Goal: Task Accomplishment & Management: Manage account settings

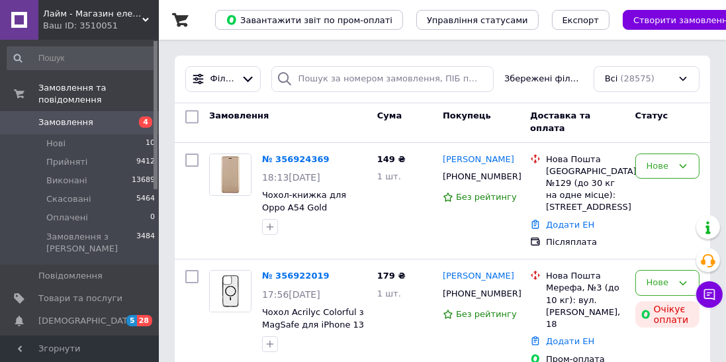
click at [28, 134] on li "Нові 10" at bounding box center [81, 143] width 163 height 19
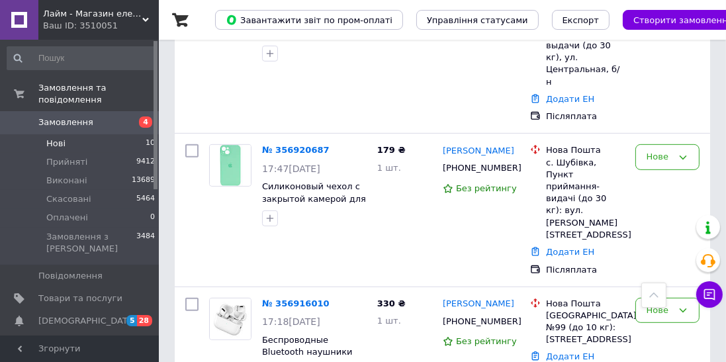
scroll to position [698, 0]
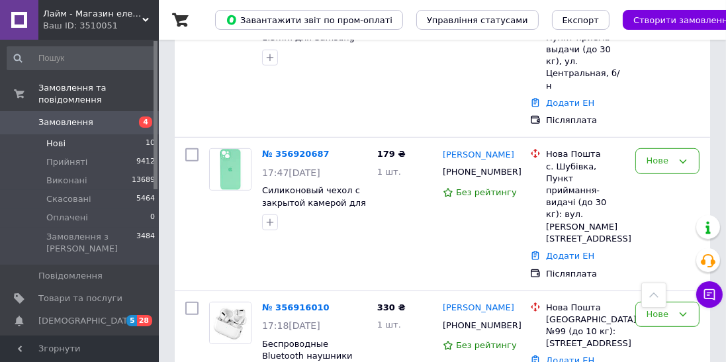
click at [286, 202] on div "№ 356920687 17:47[DATE] Силиконовый чехол с закрытой камерой для iPhone 13 Ment…" at bounding box center [442, 214] width 535 height 152
click at [279, 302] on link "№ 356916010" at bounding box center [295, 307] width 67 height 10
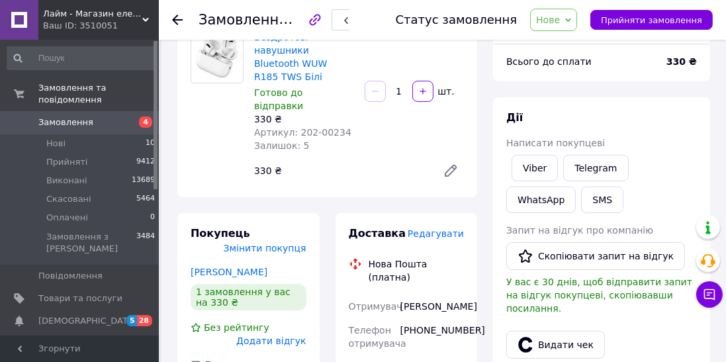
scroll to position [126, 0]
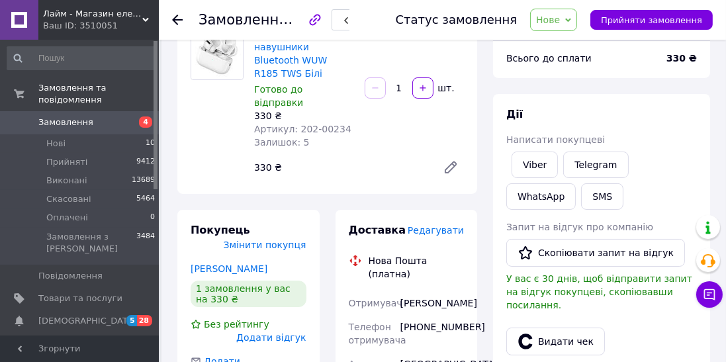
click at [545, 165] on link "Viber" at bounding box center [534, 164] width 46 height 26
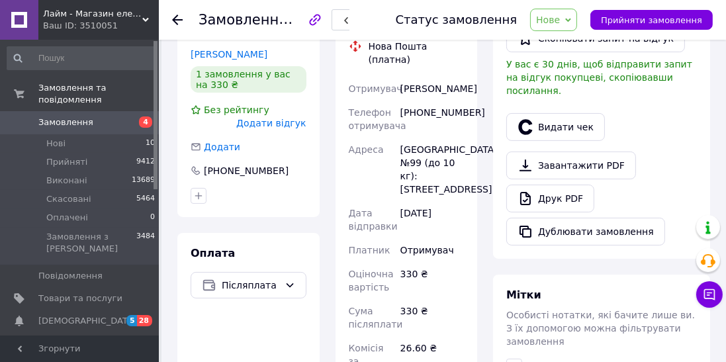
scroll to position [624, 0]
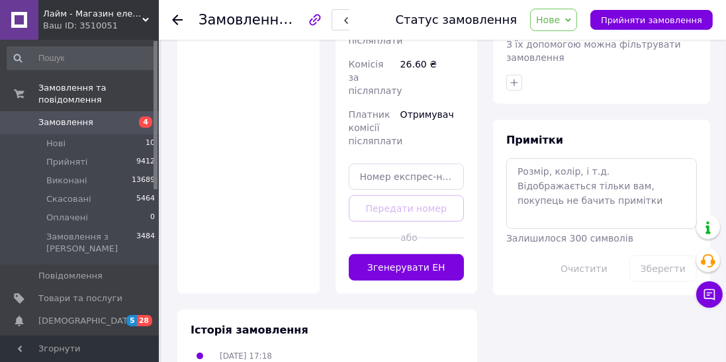
click at [432, 249] on div "Доставка Редагувати Нова Пошта (платна) Отримувач [PERSON_NAME] Телефон отримув…" at bounding box center [406, 3] width 142 height 582
click at [437, 254] on button "Згенерувати ЕН" at bounding box center [407, 267] width 116 height 26
click at [577, 24] on span "Нове" at bounding box center [553, 20] width 47 height 22
click at [589, 37] on li "Прийнято" at bounding box center [561, 46] width 61 height 20
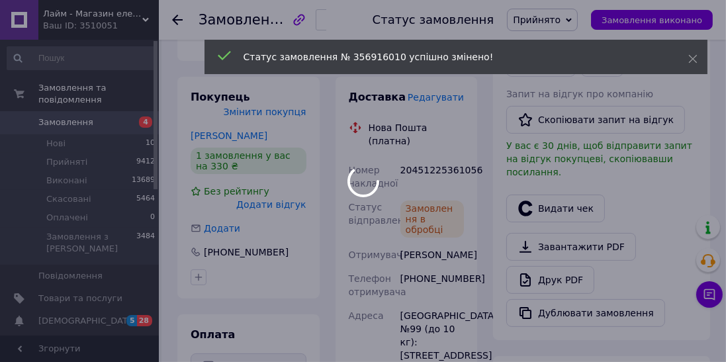
scroll to position [232, 0]
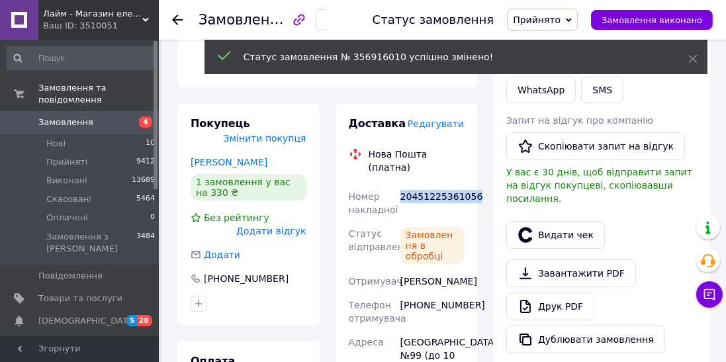
copy div "20451225361056"
click at [581, 91] on button "SMS" at bounding box center [602, 90] width 42 height 26
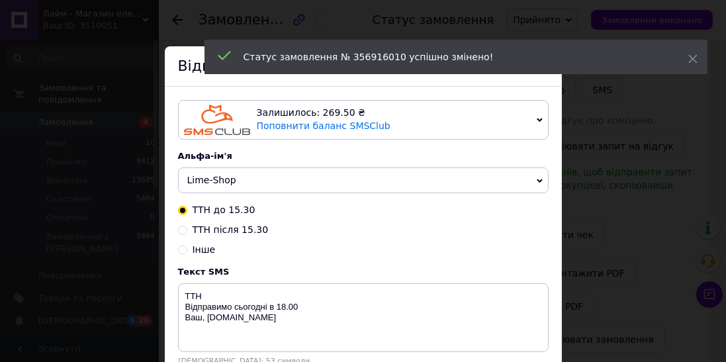
click at [195, 226] on span "ТТН після 15.30" at bounding box center [231, 229] width 76 height 11
click at [187, 226] on input "ТТН після 15.30" at bounding box center [182, 228] width 9 height 9
radio input "true"
radio input "false"
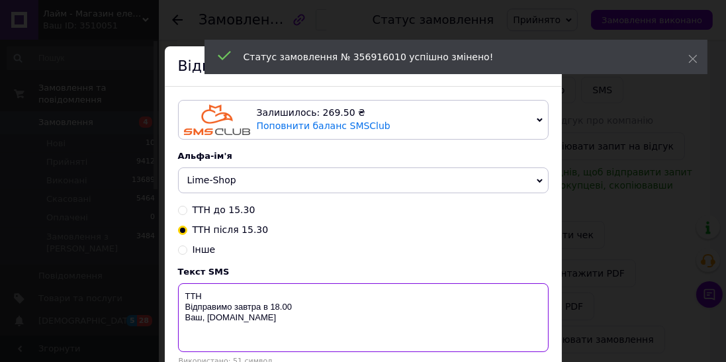
click at [481, 302] on textarea "ТТН Відправимо завтра в 18.00 Ваш, [DOMAIN_NAME]" at bounding box center [363, 317] width 370 height 69
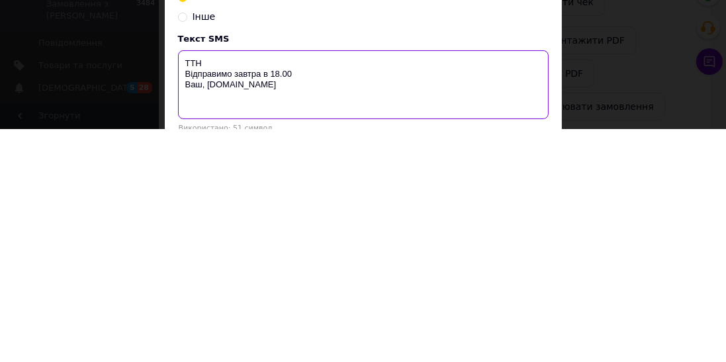
click at [212, 300] on textarea "ТТН Відправимо завтра в 18.00 Ваш, [DOMAIN_NAME]" at bounding box center [363, 317] width 370 height 69
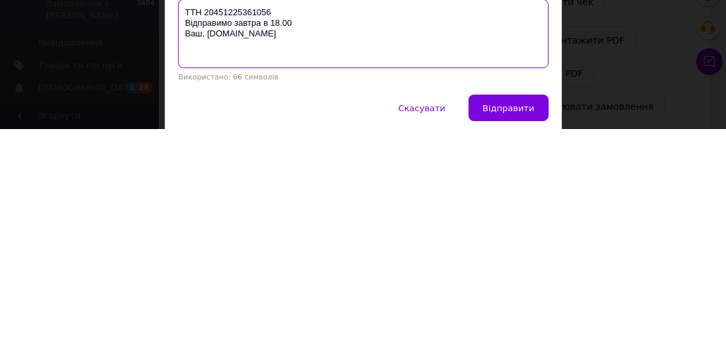
scroll to position [41, 0]
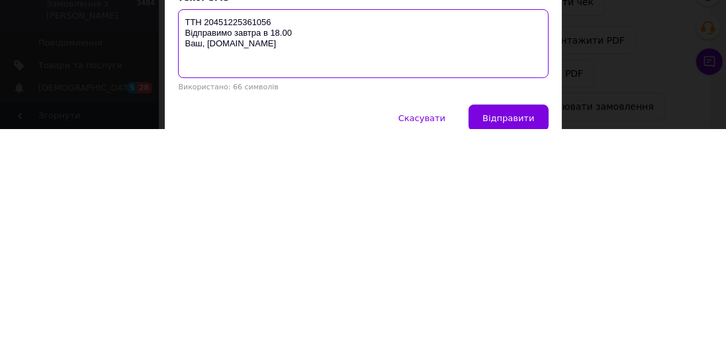
type textarea "ТТН 20451225361056 Відправимо завтра в 18.00 Ваш, [DOMAIN_NAME]"
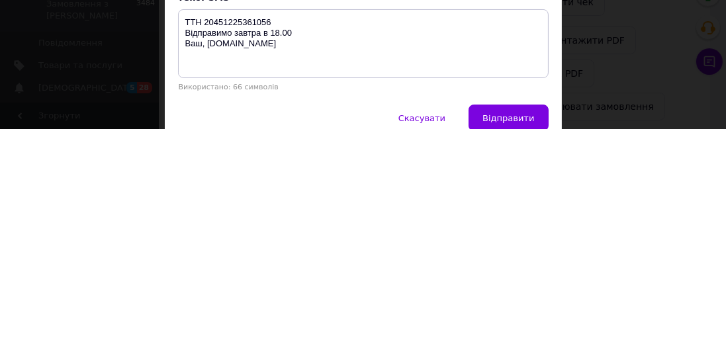
click at [527, 342] on button "Відправити" at bounding box center [507, 350] width 79 height 26
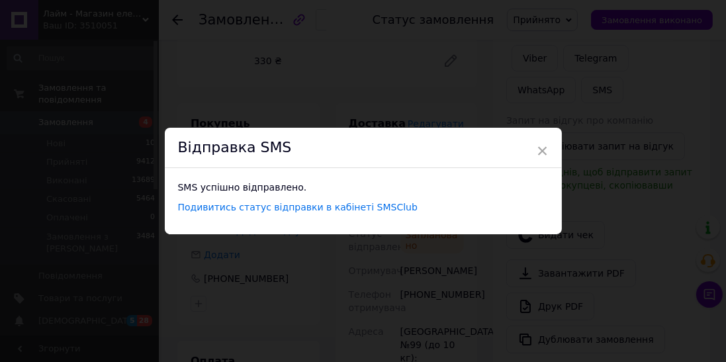
scroll to position [0, 0]
click at [611, 91] on div "× Відправка SMS SMS успішно відправлено. Подивитись статус відправки в кабінеті…" at bounding box center [363, 181] width 726 height 362
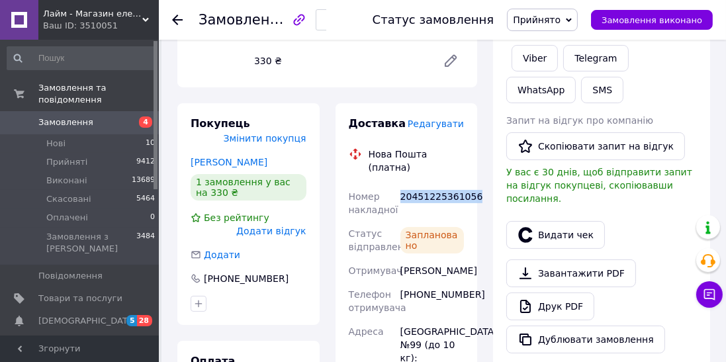
copy div "20451225361056"
click at [543, 221] on button "Видати чек" at bounding box center [555, 235] width 99 height 28
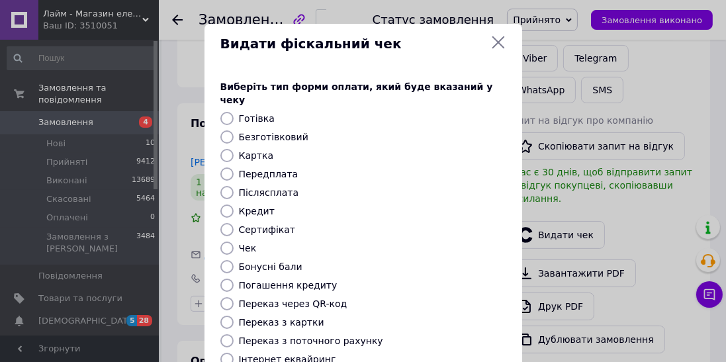
scroll to position [205, 0]
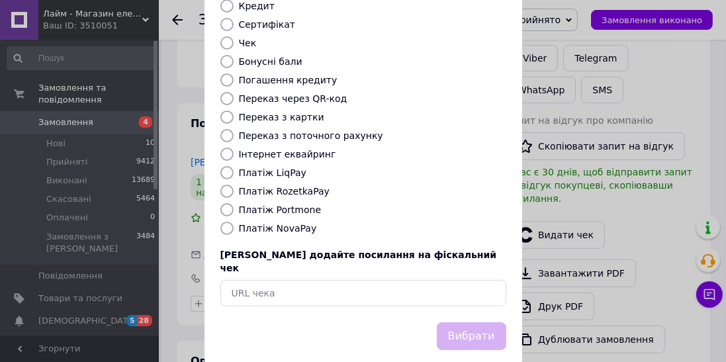
click at [220, 222] on input "Платіж NovaPay" at bounding box center [226, 228] width 13 height 13
radio input "true"
click at [476, 322] on button "Вибрати" at bounding box center [471, 336] width 69 height 28
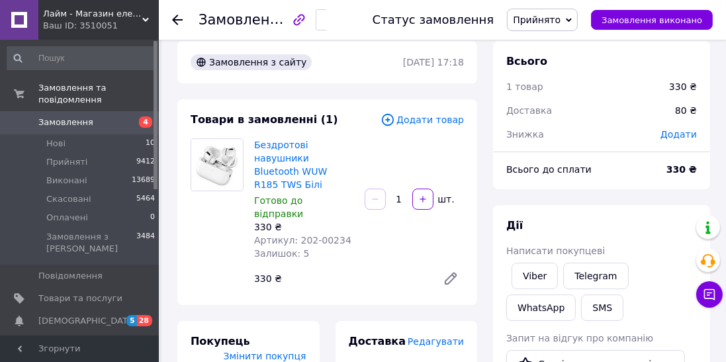
scroll to position [14, 0]
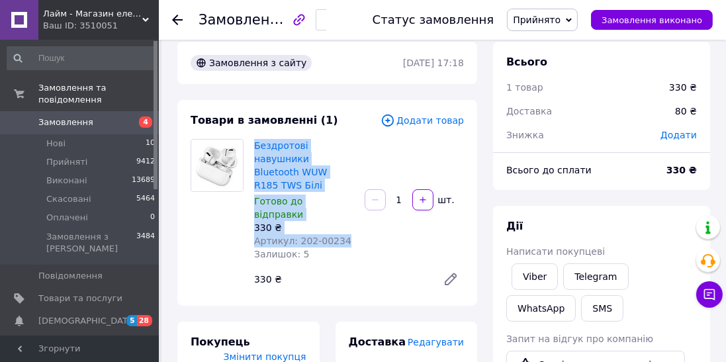
copy div "Бездротові навушники Bluetooth WUW R185 TWS Білі Готово до відправки 330 ₴ Арти…"
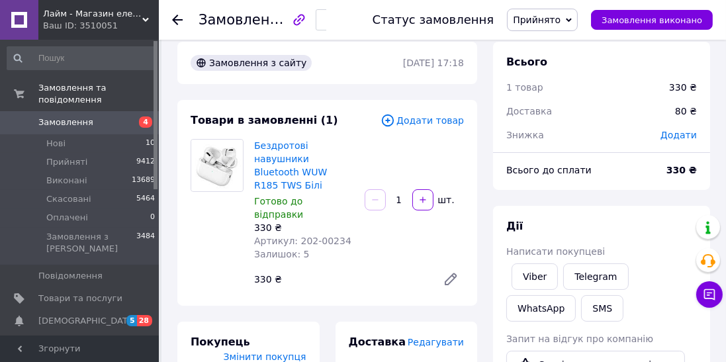
click at [179, 24] on icon at bounding box center [177, 20] width 11 height 11
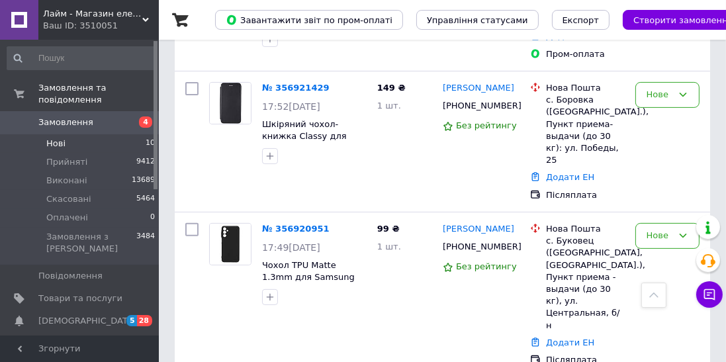
click at [273, 224] on link "№ 356920951" at bounding box center [295, 229] width 67 height 10
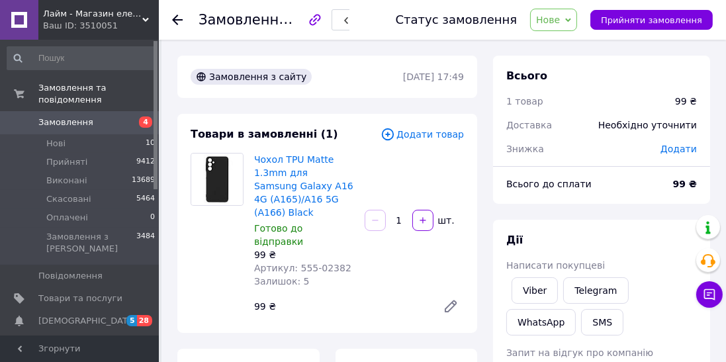
click at [543, 287] on link "Viber" at bounding box center [534, 290] width 46 height 26
click at [172, 34] on div at bounding box center [185, 20] width 26 height 40
click at [164, 27] on div "Замовлення №356920951 Статус замовлення [GEOGRAPHIC_DATA] Скасовано Оплачено Пр…" at bounding box center [442, 20] width 567 height 40
click at [181, 21] on icon at bounding box center [177, 20] width 11 height 11
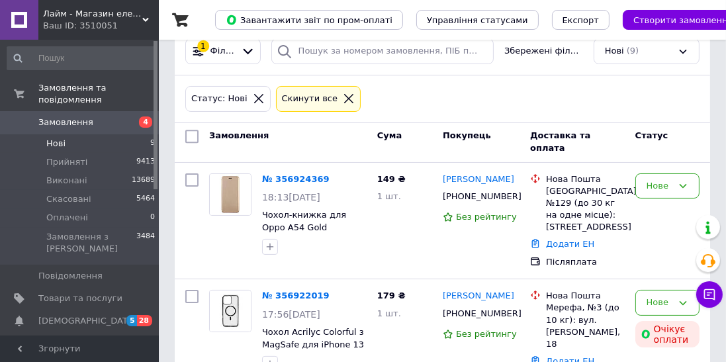
scroll to position [146, 0]
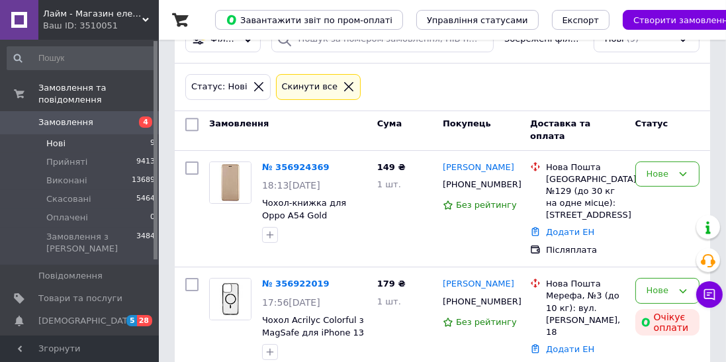
click at [279, 162] on link "№ 356924369" at bounding box center [295, 167] width 67 height 10
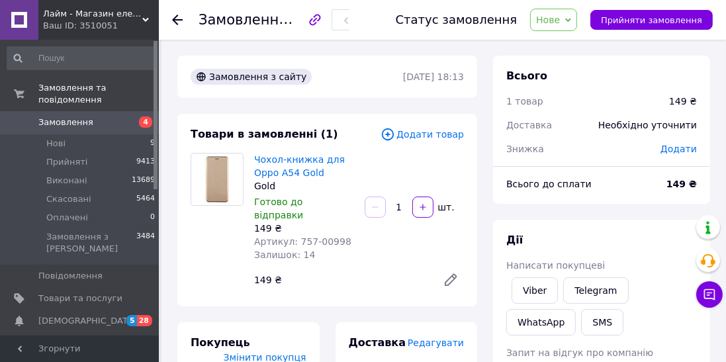
click at [538, 281] on link "Viber" at bounding box center [534, 290] width 46 height 26
click at [163, 27] on div "Замовлення №356924369 Статус замовлення [GEOGRAPHIC_DATA] Скасовано Оплачено Пр…" at bounding box center [442, 20] width 567 height 40
click at [173, 21] on icon at bounding box center [177, 20] width 11 height 11
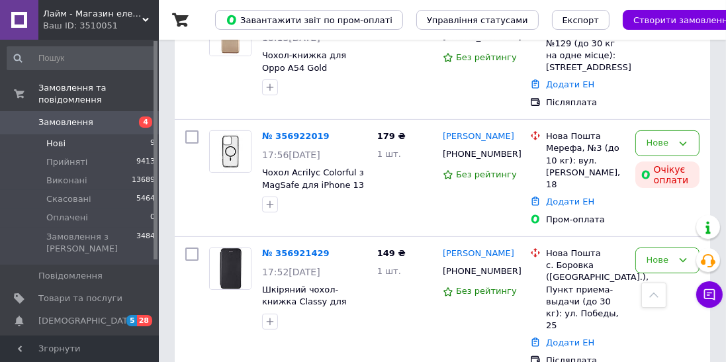
click at [273, 248] on link "№ 356921429" at bounding box center [295, 253] width 67 height 10
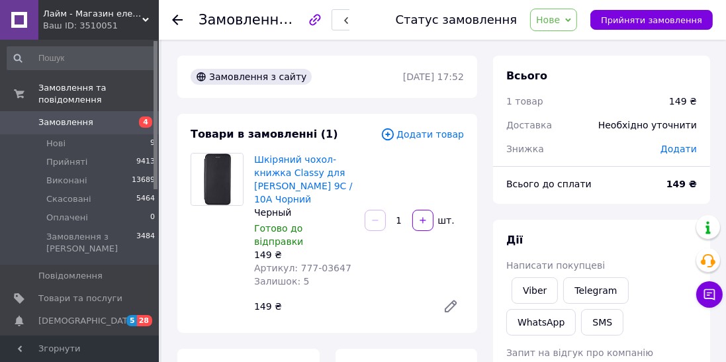
click at [541, 267] on span "Написати покупцеві" at bounding box center [555, 265] width 99 height 11
click at [545, 279] on link "Viber" at bounding box center [534, 290] width 46 height 26
click at [174, 26] on div at bounding box center [177, 19] width 11 height 13
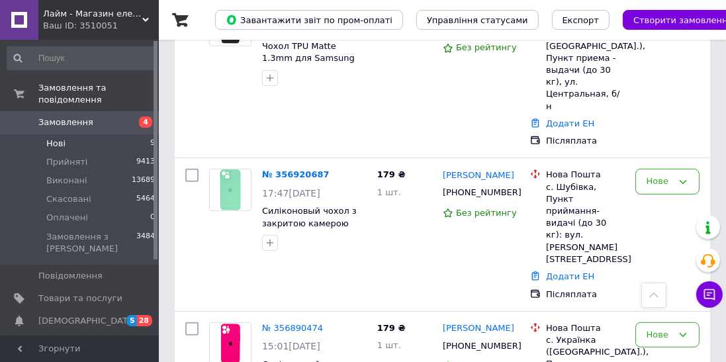
click at [268, 169] on link "№ 356920687" at bounding box center [295, 174] width 67 height 10
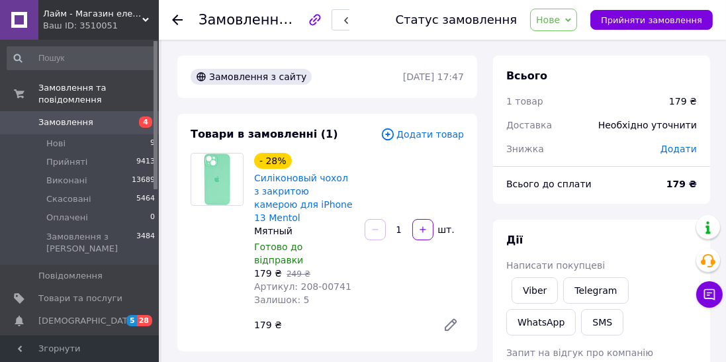
click at [530, 279] on link "Viber" at bounding box center [534, 290] width 46 height 26
click at [180, 19] on use at bounding box center [177, 20] width 11 height 11
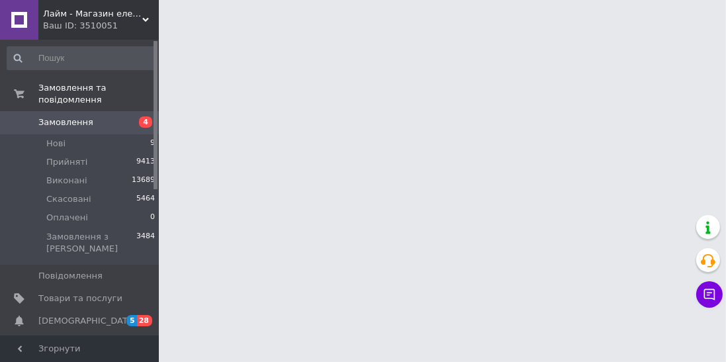
click at [83, 134] on li "Нові 9" at bounding box center [81, 143] width 163 height 19
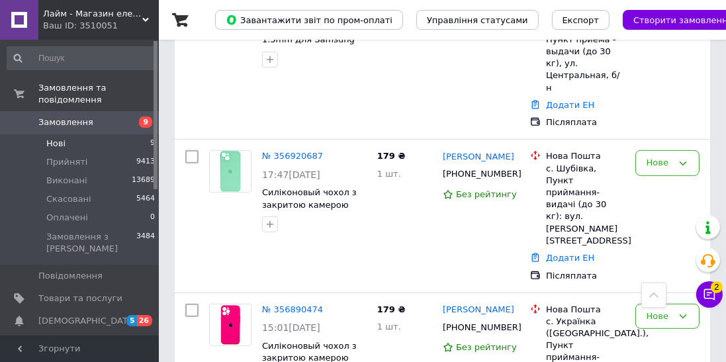
scroll to position [701, 0]
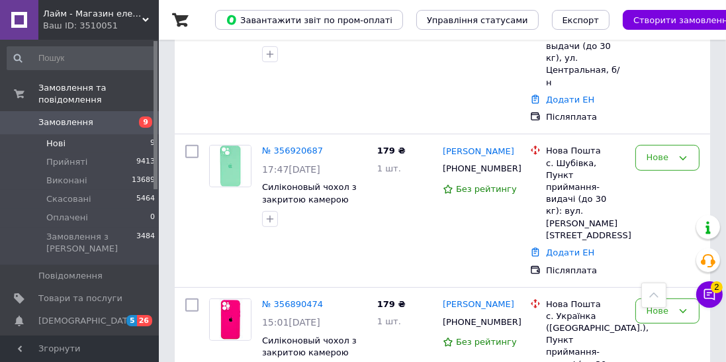
click at [265, 299] on link "№ 356890474" at bounding box center [292, 304] width 61 height 10
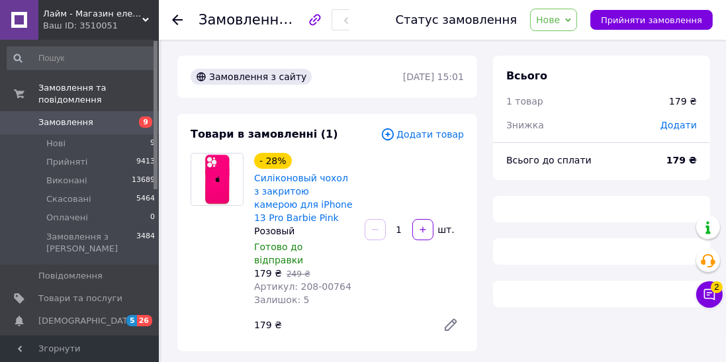
click at [577, 17] on span "Нове" at bounding box center [553, 20] width 47 height 22
click at [589, 37] on li "Прийнято" at bounding box center [561, 46] width 61 height 20
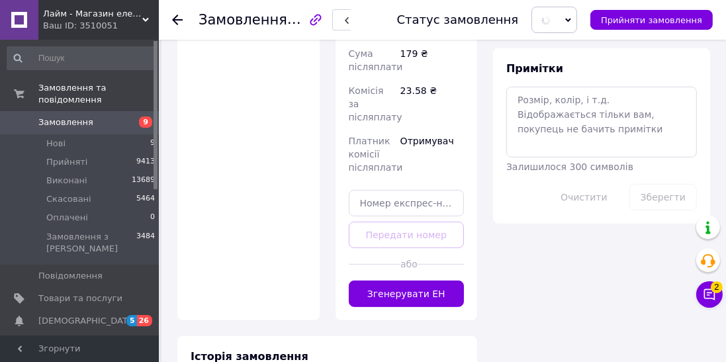
click at [458, 281] on button "Згенерувати ЕН" at bounding box center [407, 294] width 116 height 26
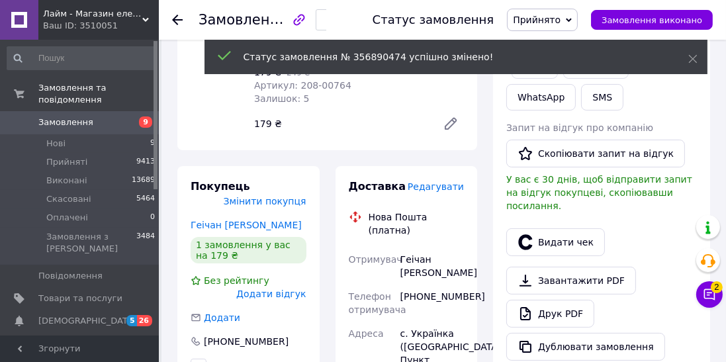
scroll to position [198, 0]
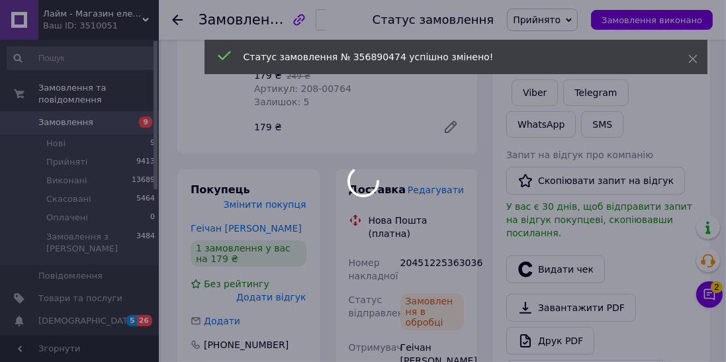
click at [458, 251] on div "20451225363036" at bounding box center [432, 269] width 69 height 37
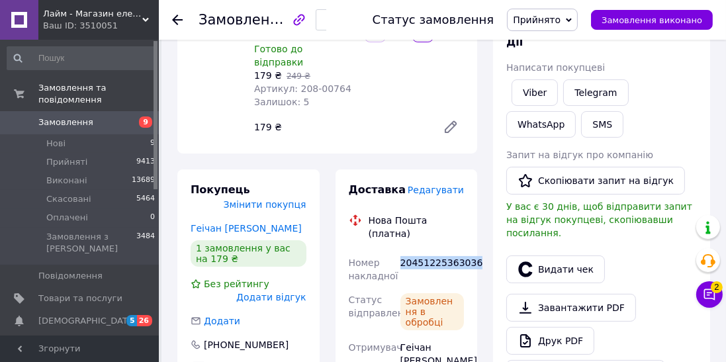
copy div "20451225363036"
click at [548, 255] on button "Видати чек" at bounding box center [555, 269] width 99 height 28
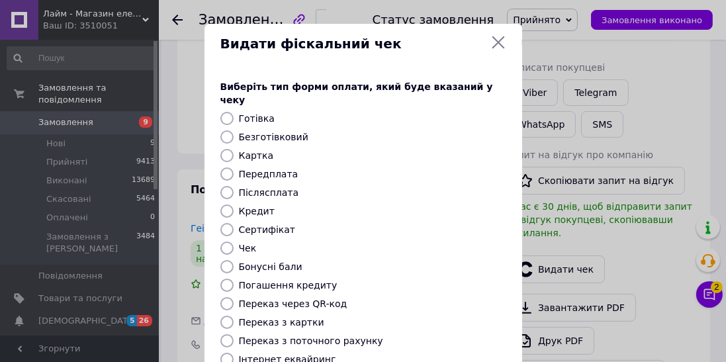
scroll to position [205, 0]
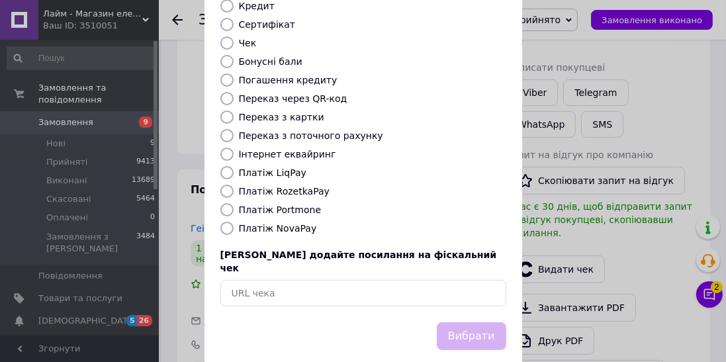
click at [222, 222] on input "Платіж NovaPay" at bounding box center [226, 228] width 13 height 13
radio input "true"
click at [480, 322] on button "Вибрати" at bounding box center [471, 336] width 69 height 28
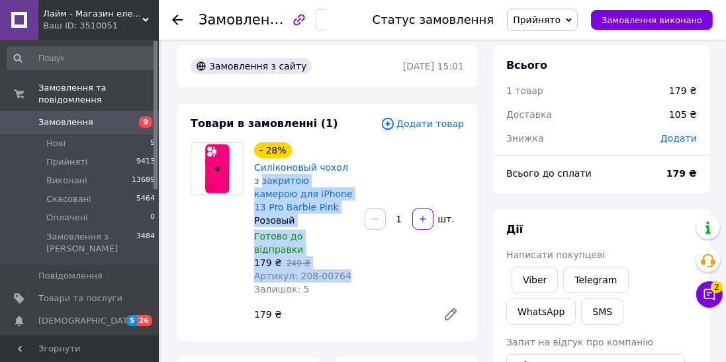
scroll to position [11, 0]
copy div "Силіконовый чохол з закритою камерою для iPhone 13 Pro Barbie Pink Розовый Гото…"
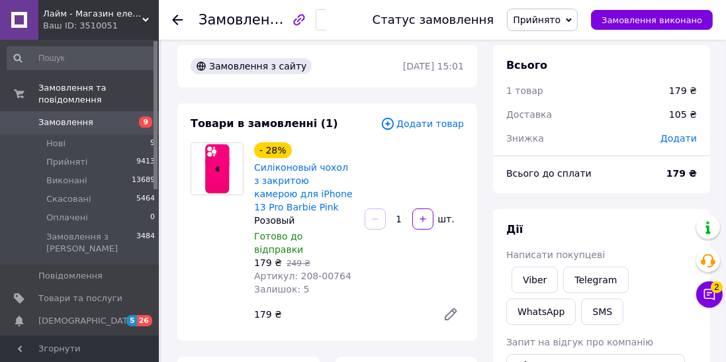
click at [181, 19] on use at bounding box center [177, 20] width 11 height 11
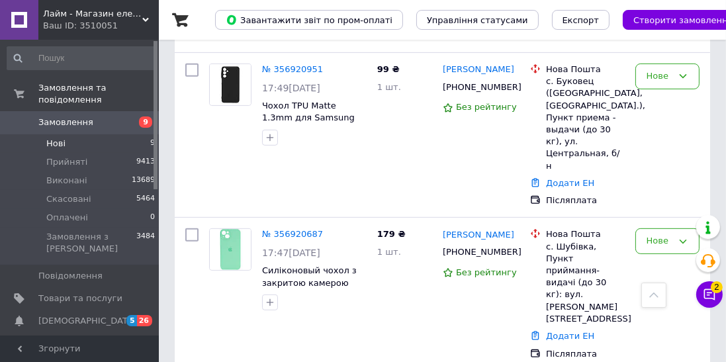
click at [273, 229] on link "№ 356920687" at bounding box center [292, 234] width 61 height 10
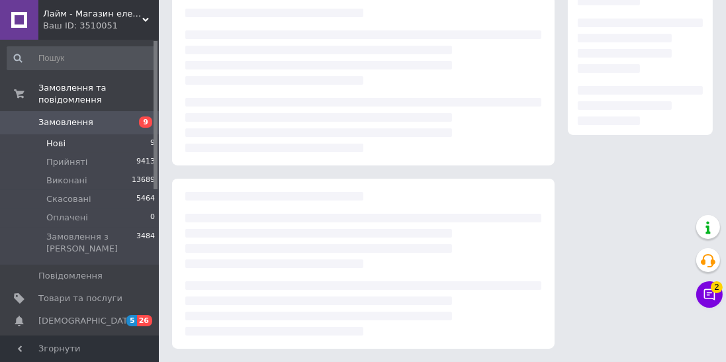
scroll to position [242, 0]
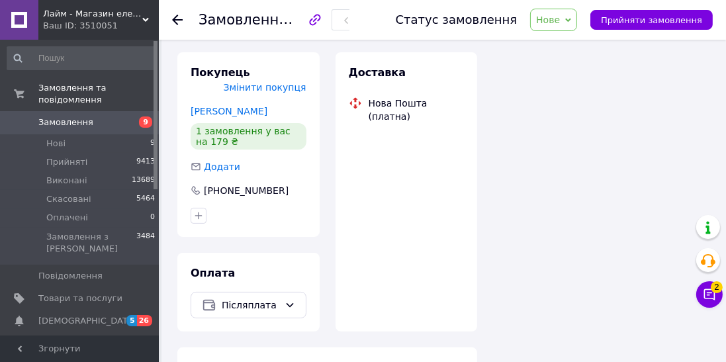
click at [560, 20] on span "Нове" at bounding box center [548, 20] width 24 height 11
click at [591, 36] on li "Прийнято" at bounding box center [561, 46] width 61 height 20
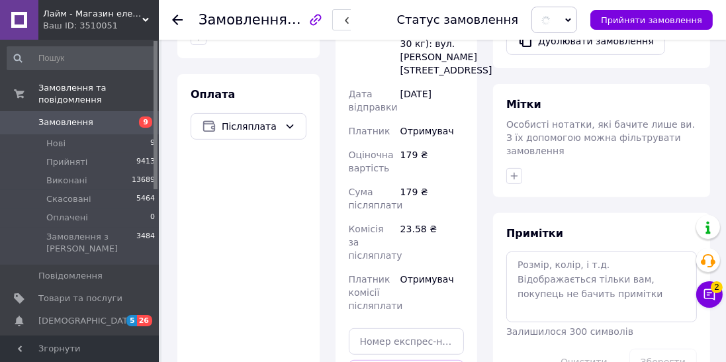
scroll to position [619, 0]
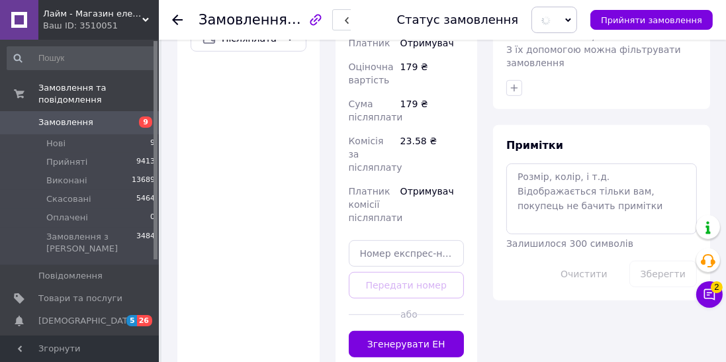
click at [445, 331] on button "Згенерувати ЕН" at bounding box center [407, 344] width 116 height 26
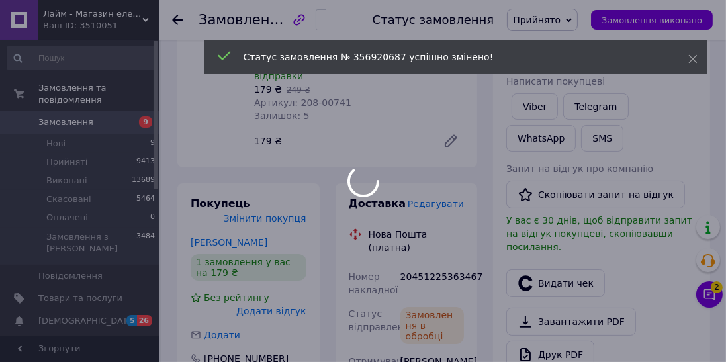
scroll to position [159, 0]
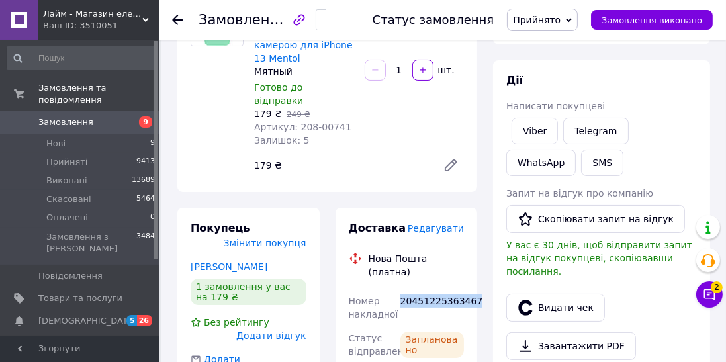
copy div "20451225363467"
click at [566, 295] on button "Видати чек" at bounding box center [555, 308] width 99 height 28
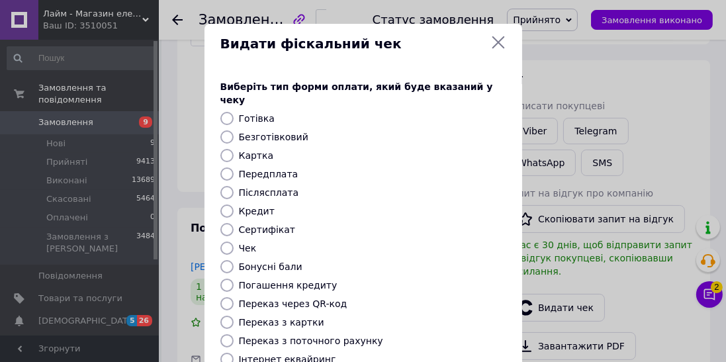
scroll to position [142, 0]
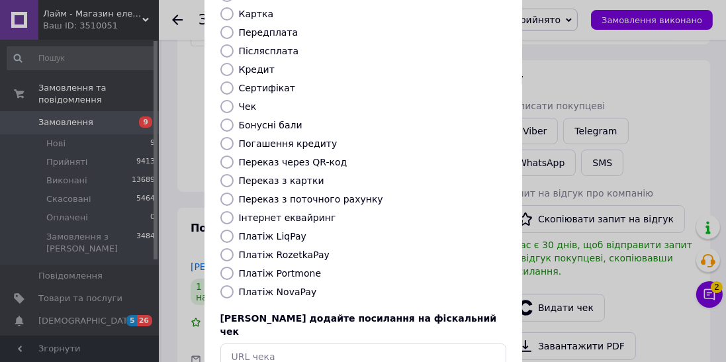
click at [239, 286] on label "Платіж NovaPay" at bounding box center [278, 291] width 78 height 11
click at [234, 285] on input "Платіж NovaPay" at bounding box center [226, 291] width 13 height 13
radio input "true"
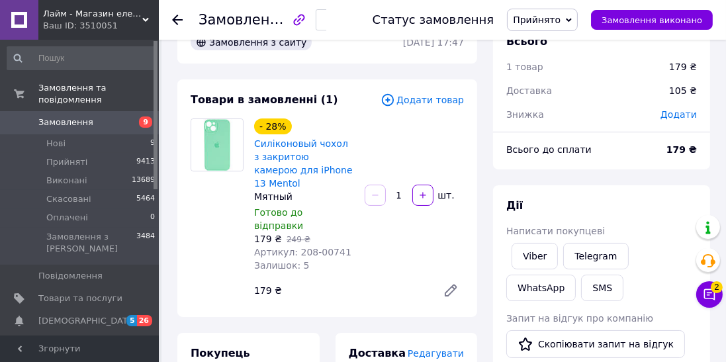
scroll to position [0, 0]
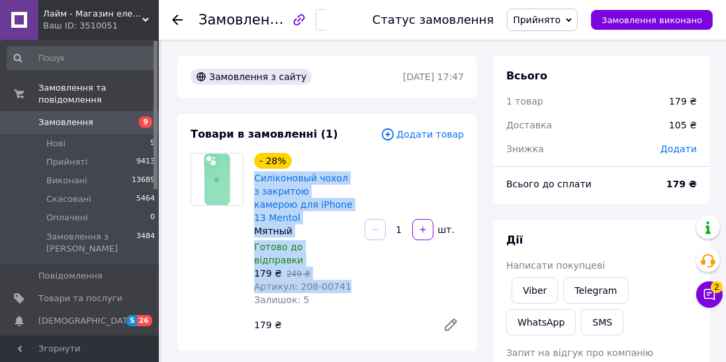
copy div "Силіконовый чохол з закритою камерою для iPhone 13 Mentol Мятный Готово до відп…"
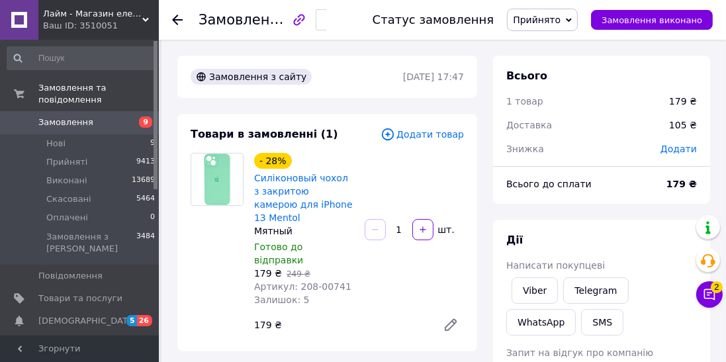
click at [173, 24] on icon at bounding box center [177, 20] width 11 height 11
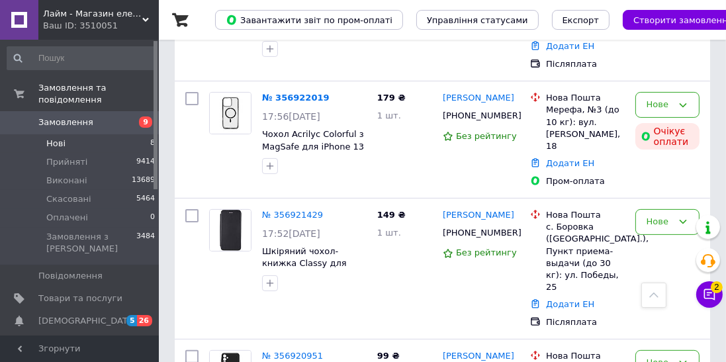
scroll to position [331, 0]
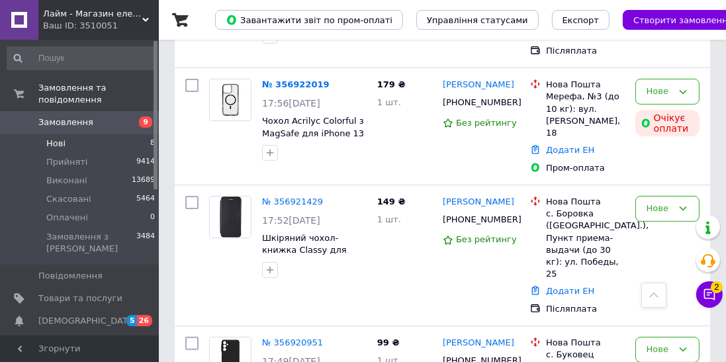
click at [279, 196] on link "№ 356921429" at bounding box center [292, 201] width 61 height 10
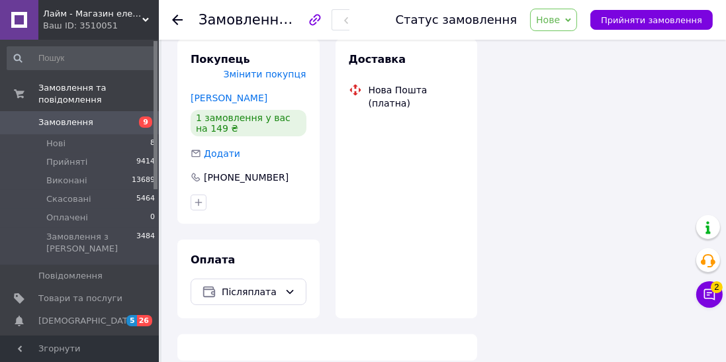
click at [577, 16] on span "Нове" at bounding box center [553, 20] width 47 height 22
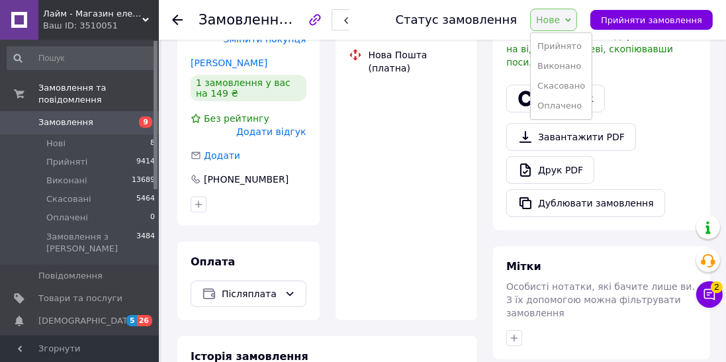
click at [584, 34] on ul "Прийнято Виконано Скасовано Оплачено" at bounding box center [561, 75] width 62 height 87
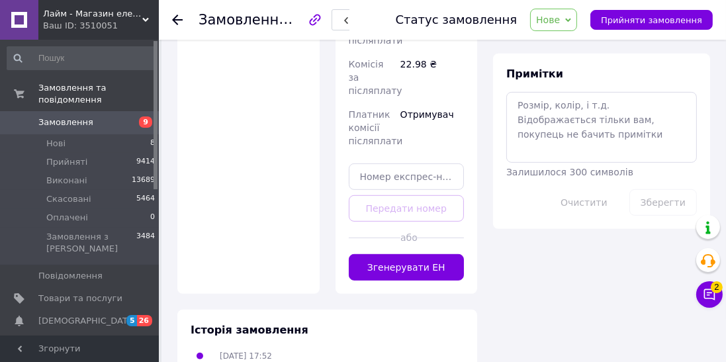
click at [446, 254] on button "Згенерувати ЕН" at bounding box center [407, 267] width 116 height 26
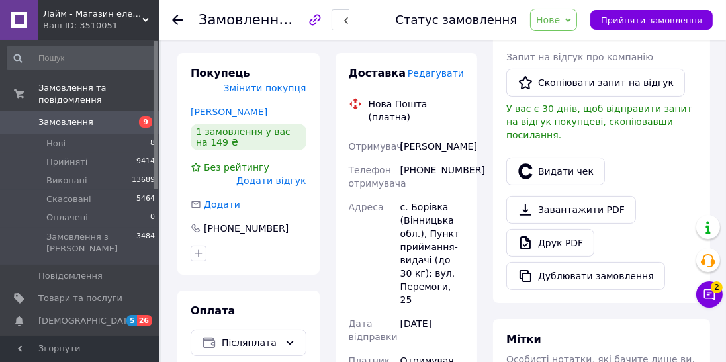
scroll to position [269, 0]
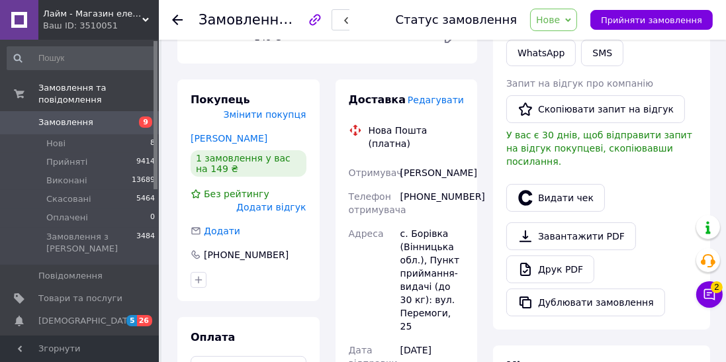
click at [458, 161] on div "[PERSON_NAME]" at bounding box center [432, 173] width 69 height 24
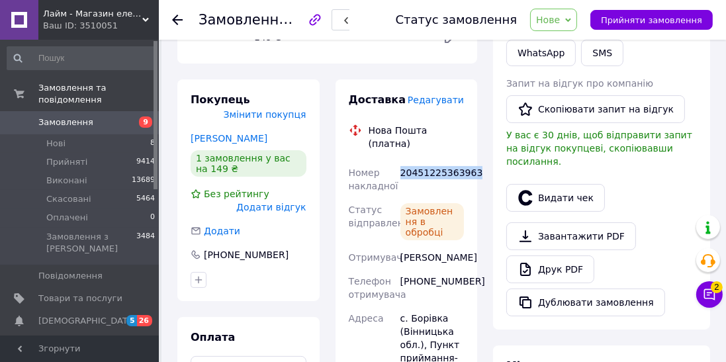
copy div "20451225363963"
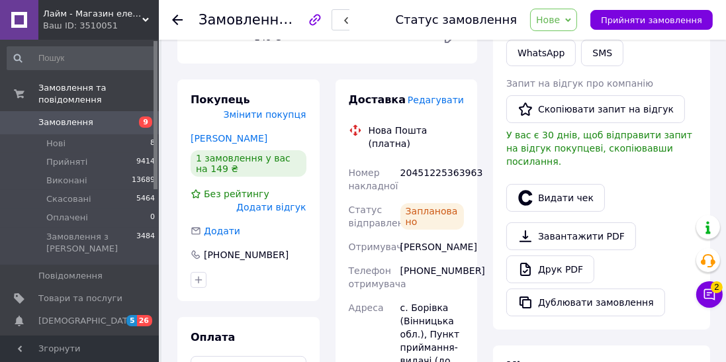
click at [569, 187] on button "Видати чек" at bounding box center [555, 198] width 99 height 28
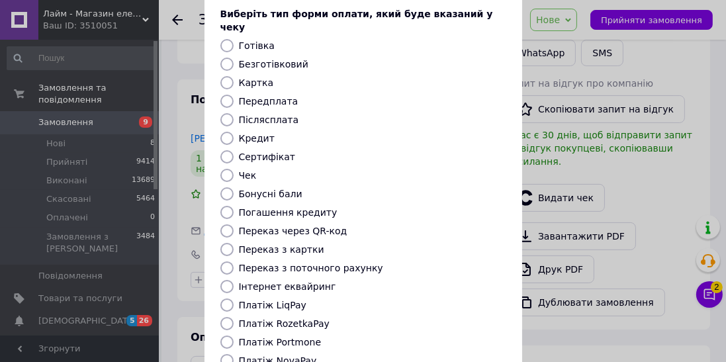
scroll to position [205, 0]
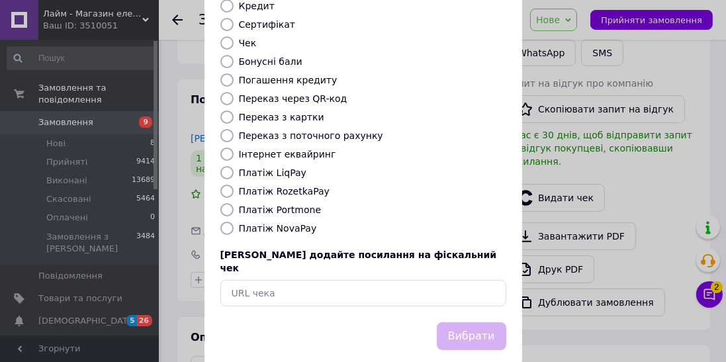
click at [224, 222] on input "Платіж NovaPay" at bounding box center [226, 228] width 13 height 13
radio input "true"
click at [471, 322] on button "Вибрати" at bounding box center [471, 336] width 69 height 28
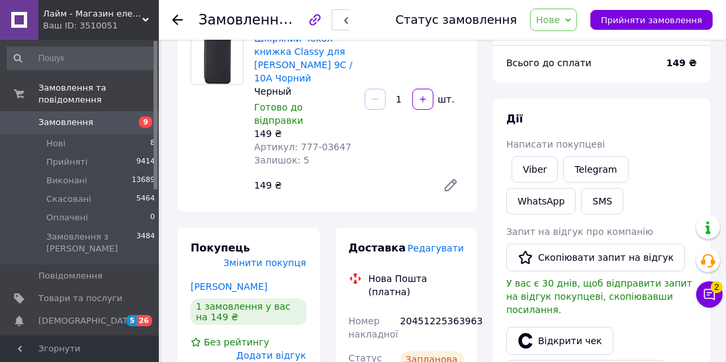
scroll to position [0, 0]
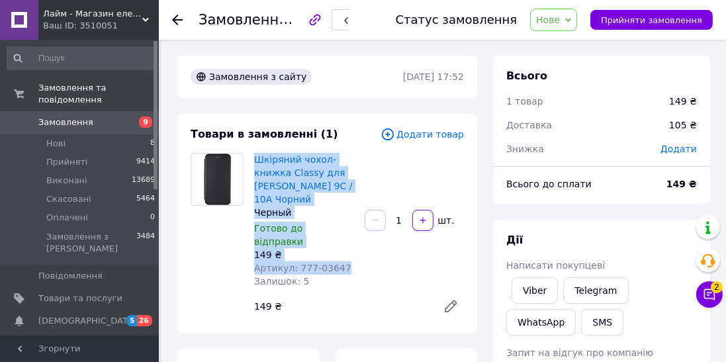
copy div "Шкіряний чохол-книжка Classy для Xiaomi Redmi 9C / 10A Чорний Черный Готово до …"
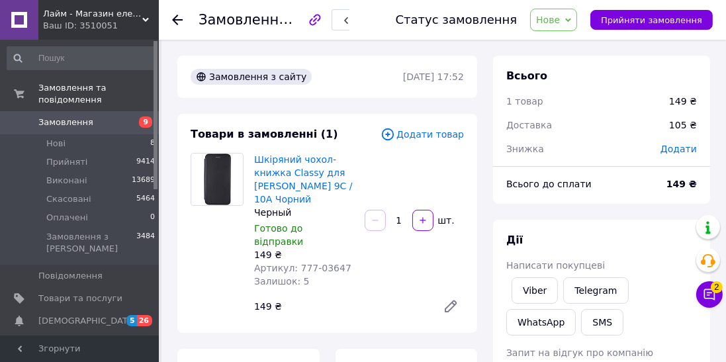
click at [173, 16] on icon at bounding box center [177, 20] width 11 height 11
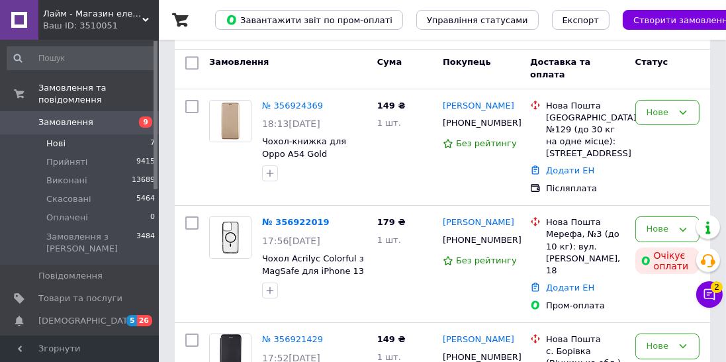
scroll to position [209, 0]
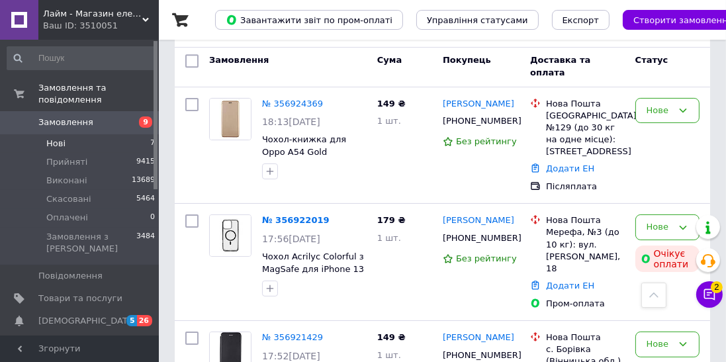
click at [681, 108] on icon at bounding box center [682, 110] width 7 height 4
click at [677, 130] on li "Прийнято" at bounding box center [667, 145] width 63 height 38
click at [257, 83] on div "Замовлення Cума Покупець Доставка та оплата Статус" at bounding box center [442, 68] width 535 height 40
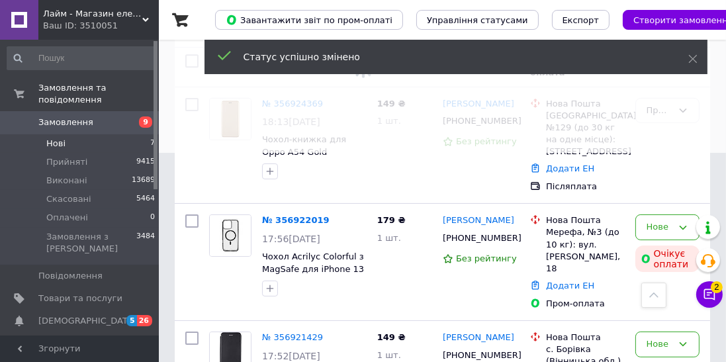
click at [670, 337] on div "Нове" at bounding box center [659, 344] width 26 height 14
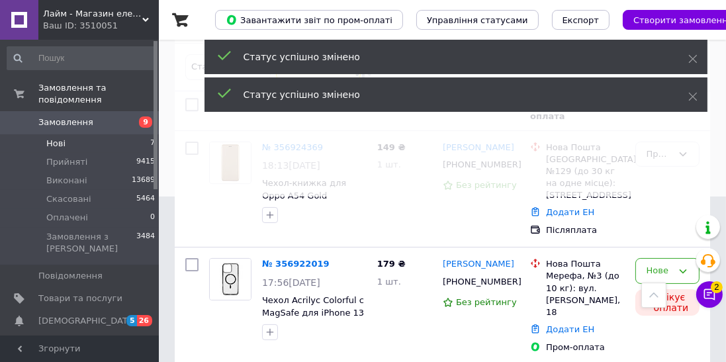
scroll to position [161, 0]
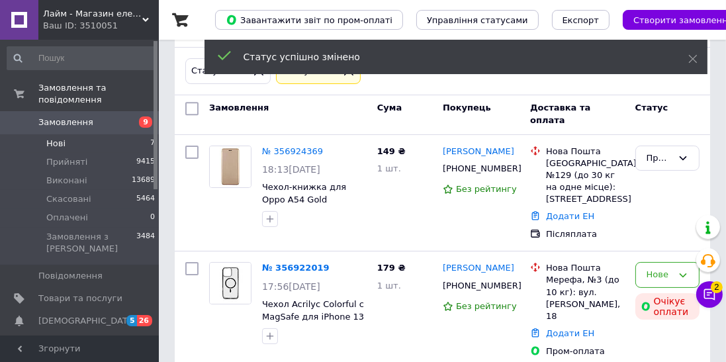
click at [280, 150] on link "№ 356924369" at bounding box center [292, 151] width 61 height 10
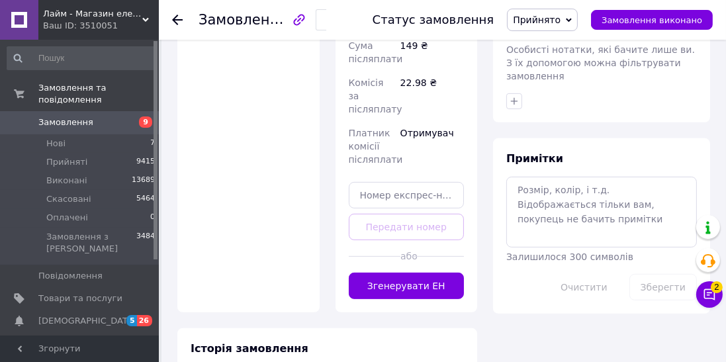
click at [452, 273] on button "Згенерувати ЕН" at bounding box center [407, 286] width 116 height 26
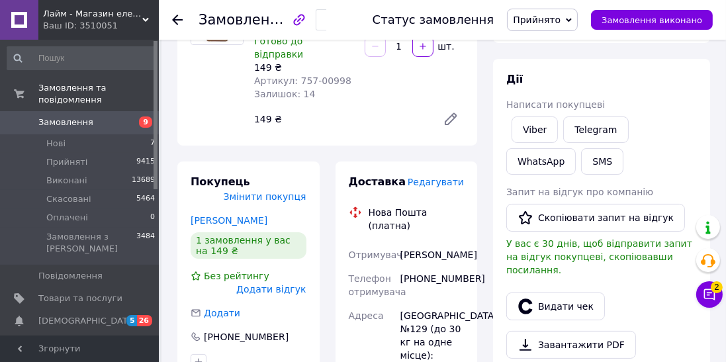
scroll to position [158, 0]
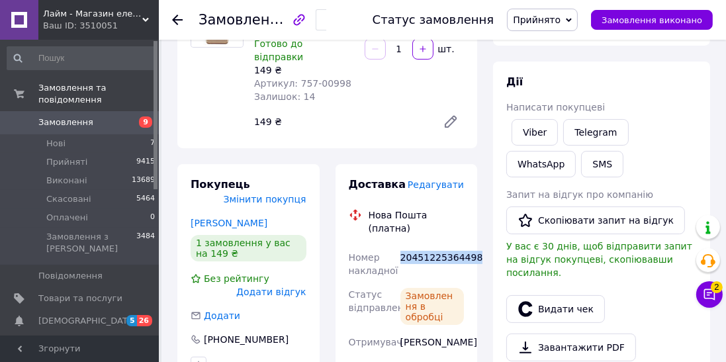
copy div "20451225364498"
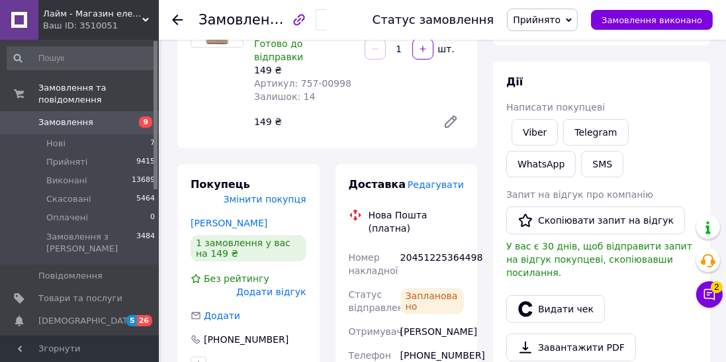
click at [531, 301] on icon "button" at bounding box center [525, 309] width 16 height 16
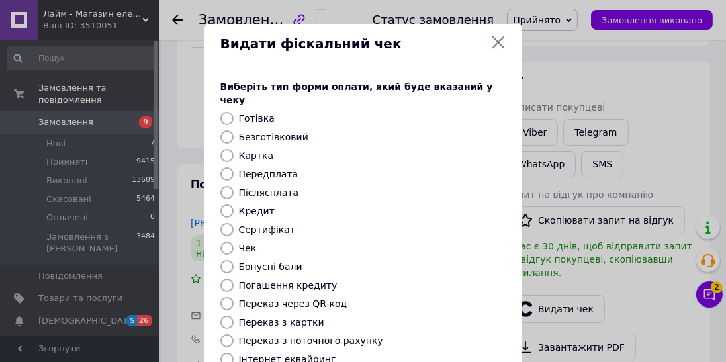
scroll to position [205, 0]
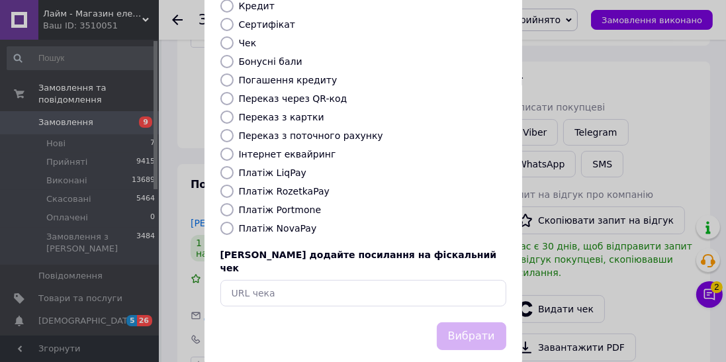
click at [226, 222] on input "Платіж NovaPay" at bounding box center [226, 228] width 13 height 13
radio input "true"
click at [485, 322] on button "Вибрати" at bounding box center [471, 336] width 69 height 28
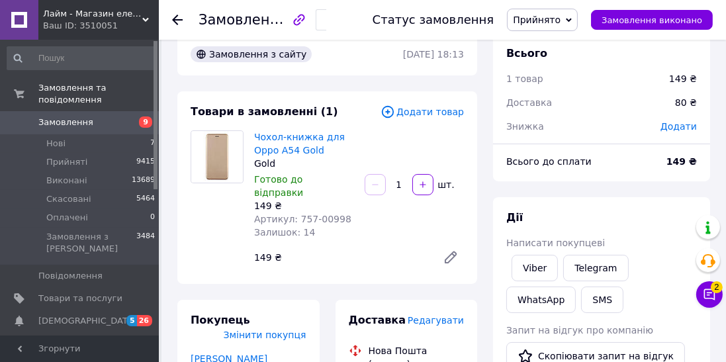
scroll to position [5, 0]
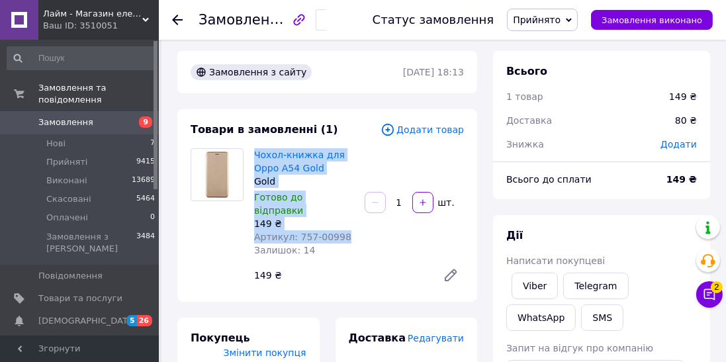
copy div "Чохол-книжка для Oppo A54 Gold Gold Готово до відправки 149 ₴ Артикул: 757-00998"
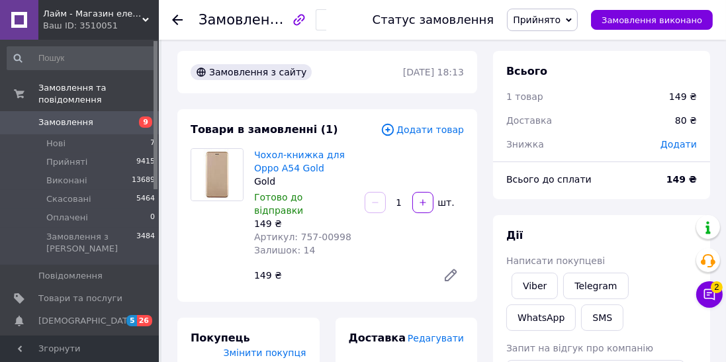
click at [177, 21] on icon at bounding box center [177, 20] width 11 height 11
